Goal: Check status: Check status

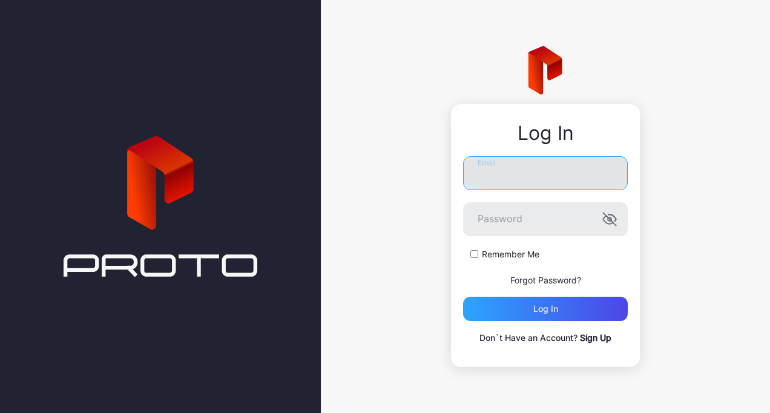
click at [551, 167] on input "Email" at bounding box center [545, 173] width 165 height 34
type input "**********"
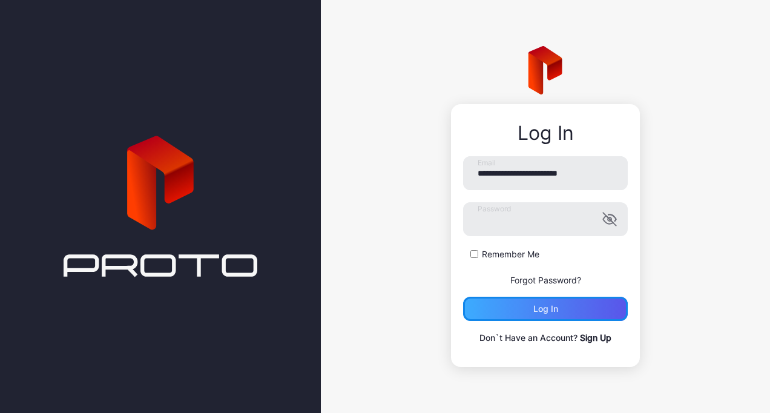
click at [524, 317] on div "Log in" at bounding box center [545, 309] width 165 height 24
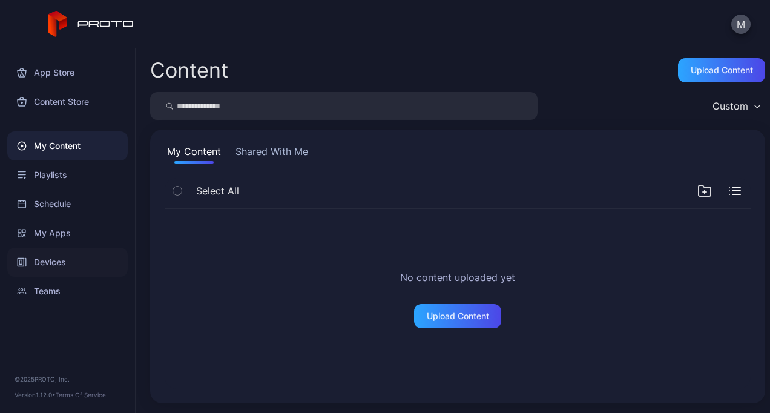
click at [54, 263] on div "Devices" at bounding box center [67, 262] width 120 height 29
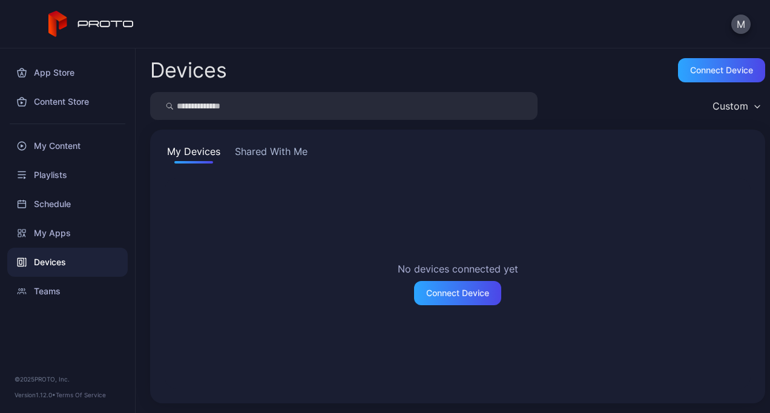
click at [259, 155] on button "Shared With Me" at bounding box center [270, 153] width 77 height 19
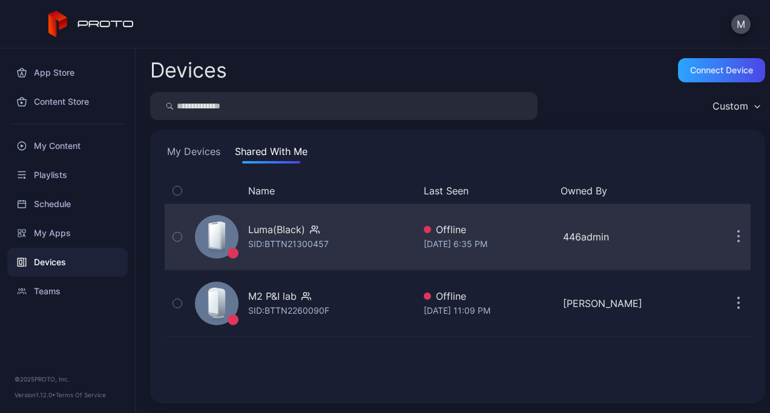
click at [272, 239] on div "SID: BTTN21300457" at bounding box center [288, 244] width 81 height 15
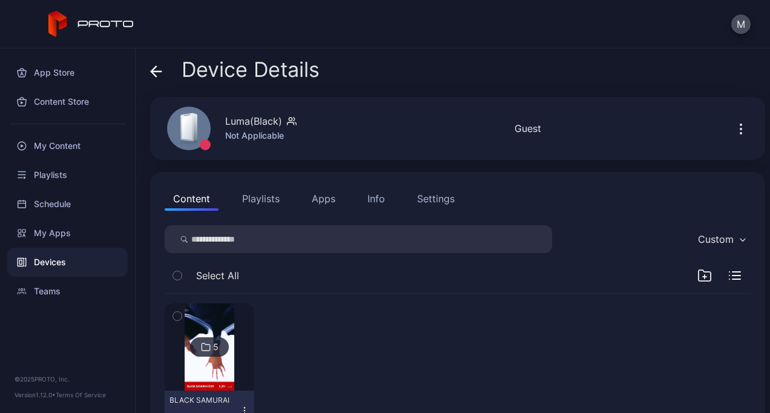
click at [257, 197] on button "Playlists" at bounding box center [261, 198] width 54 height 24
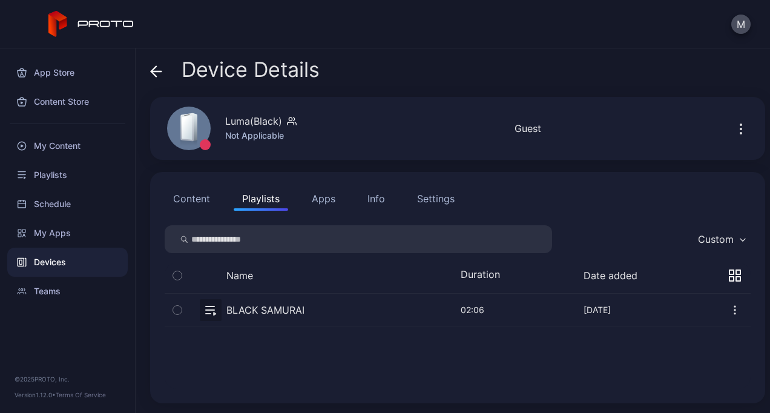
click at [314, 198] on button "Apps" at bounding box center [323, 198] width 41 height 24
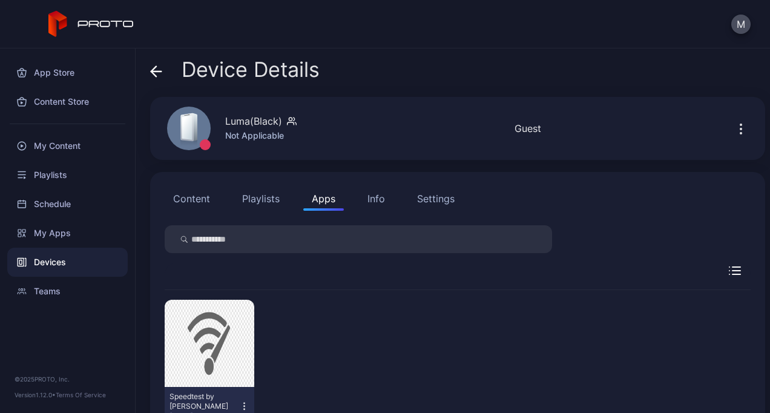
click at [383, 201] on div "Info" at bounding box center [376, 198] width 18 height 15
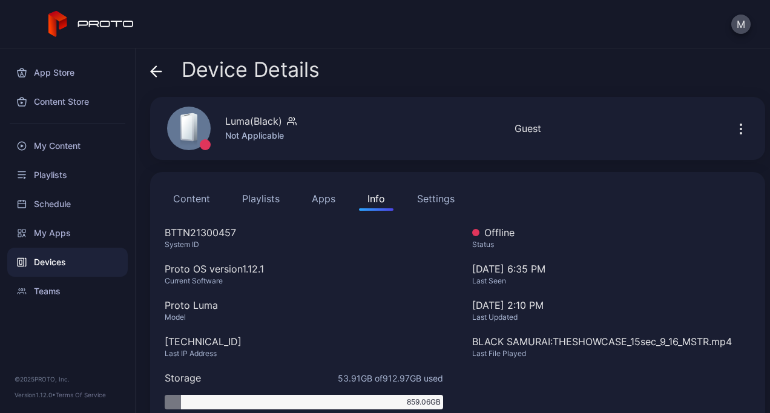
click at [443, 199] on div "Settings" at bounding box center [436, 198] width 38 height 15
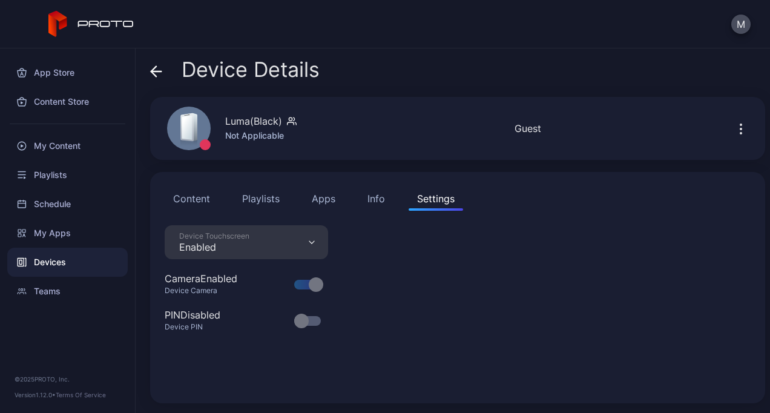
click at [190, 203] on button "Content" at bounding box center [192, 198] width 54 height 24
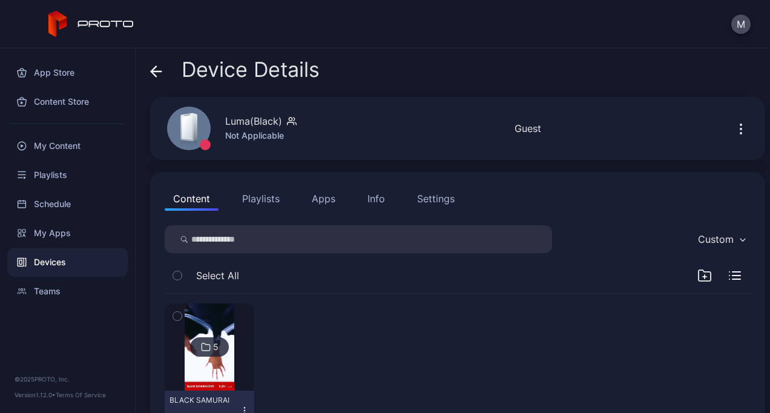
scroll to position [40, 0]
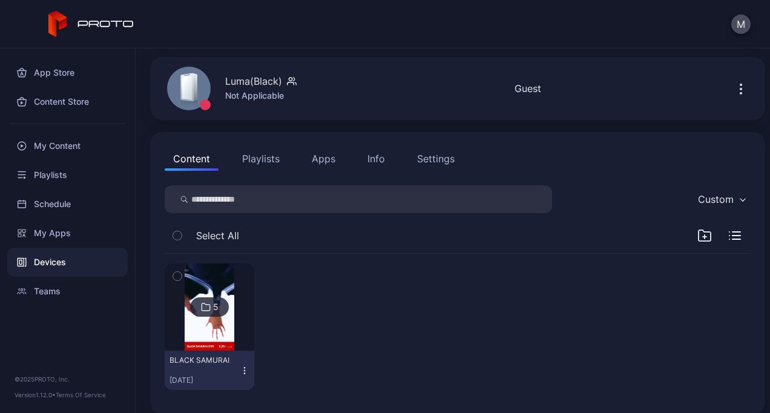
click at [213, 295] on img at bounding box center [209, 306] width 49 height 87
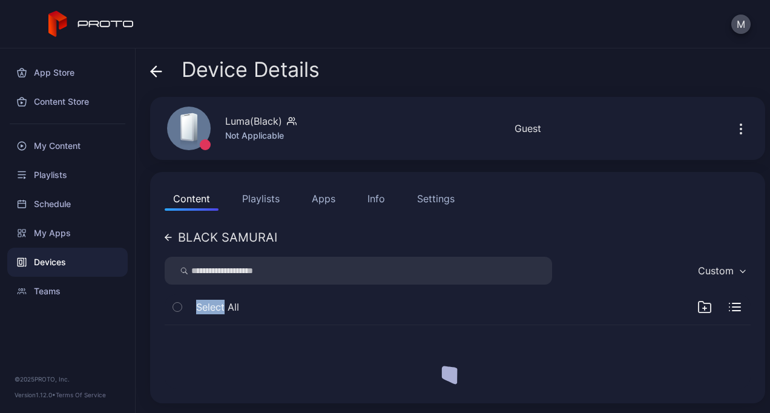
scroll to position [0, 0]
click at [213, 295] on div "Select All" at bounding box center [202, 306] width 74 height 25
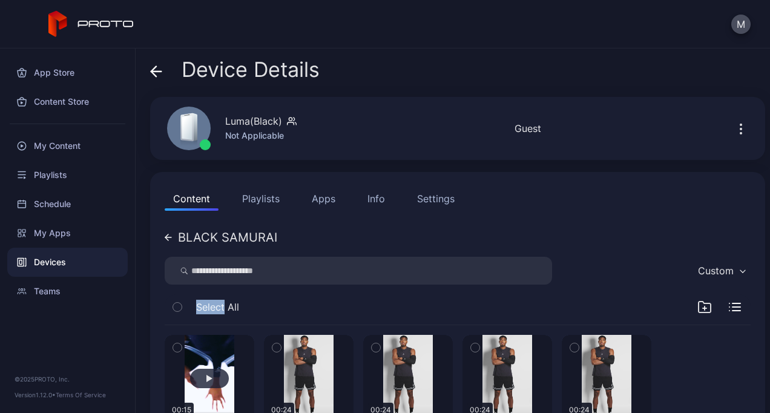
drag, startPoint x: 213, startPoint y: 295, endPoint x: 203, endPoint y: 352, distance: 57.1
click at [203, 352] on button "button" at bounding box center [210, 378] width 90 height 87
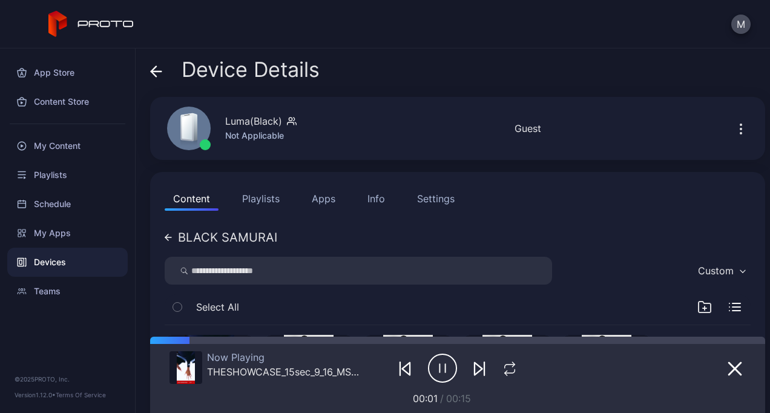
click at [606, 346] on div "Now Playing THESHOWCASE_15sec_9_16_MSTR.mp4 00:01 / 00:15" at bounding box center [457, 375] width 576 height 62
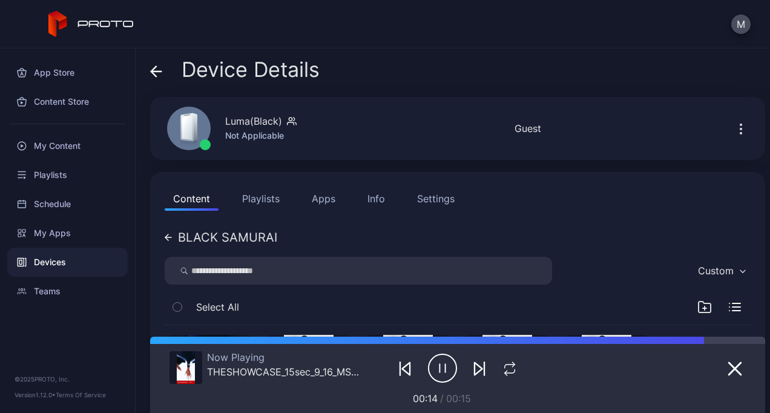
click at [446, 372] on icon "button" at bounding box center [446, 368] width 0 height 8
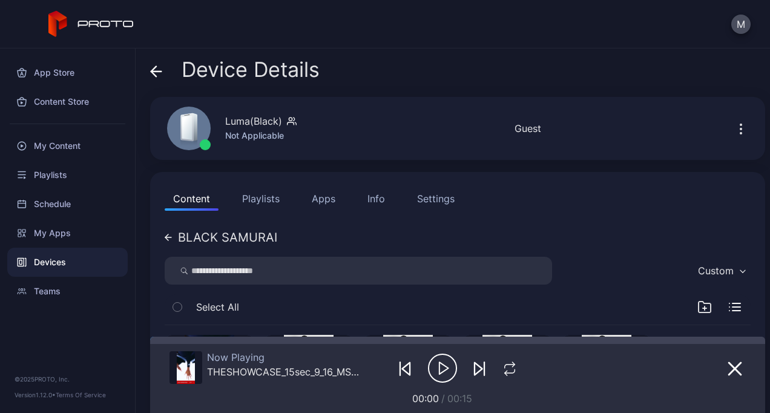
scroll to position [159, 0]
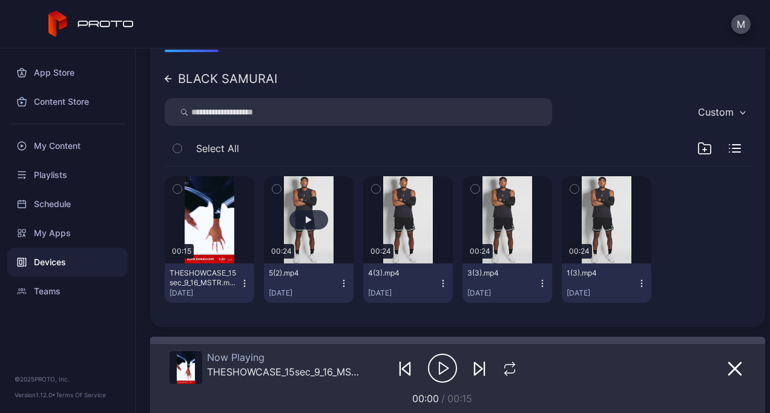
click at [306, 197] on button "button" at bounding box center [309, 219] width 90 height 87
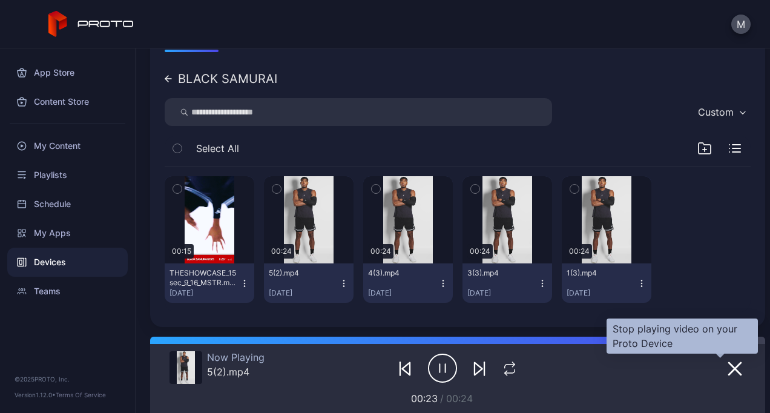
click at [729, 369] on icon "button" at bounding box center [735, 369] width 12 height 12
